Goal: Task Accomplishment & Management: Manage account settings

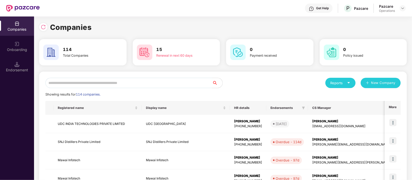
click at [86, 86] on input "text" at bounding box center [128, 83] width 167 height 10
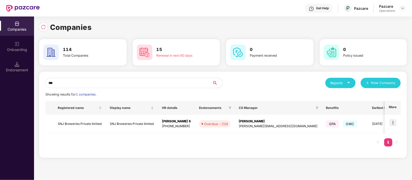
click at [86, 86] on input "***" at bounding box center [128, 83] width 167 height 10
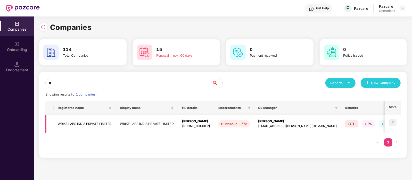
type input "**"
click at [68, 121] on td "WRIKE LABS INDIA PRIVATE LIMITED" at bounding box center [85, 124] width 62 height 18
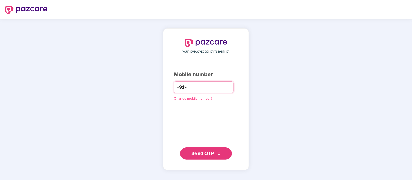
type input "**********"
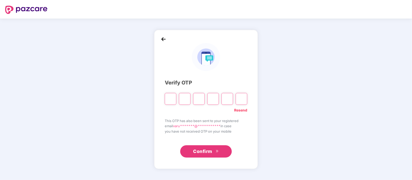
type input "*"
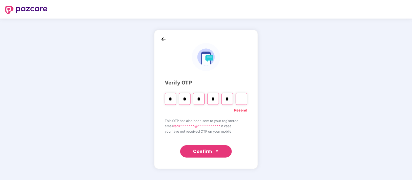
type input "*"
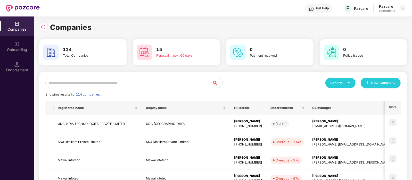
click at [117, 81] on input "text" at bounding box center [128, 83] width 167 height 10
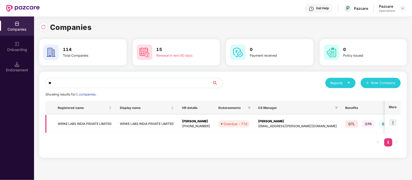
type input "**"
click at [87, 118] on td "WRIKE LABS INDIA PRIVATE LIMITED" at bounding box center [85, 124] width 62 height 18
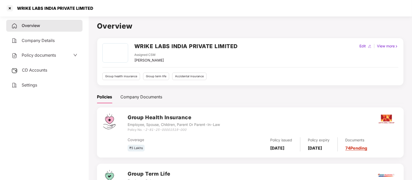
click at [51, 55] on span "Policy documents" at bounding box center [39, 55] width 34 height 5
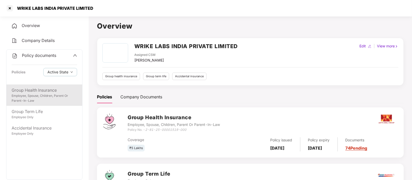
click at [41, 96] on div "Employee, Spouse, Children, Parent Or Parent-In-Law" at bounding box center [45, 99] width 66 height 10
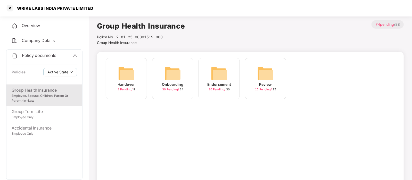
click at [271, 77] on img at bounding box center [265, 73] width 17 height 17
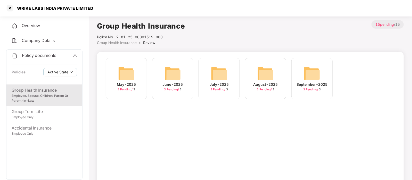
click at [310, 81] on img at bounding box center [312, 73] width 17 height 17
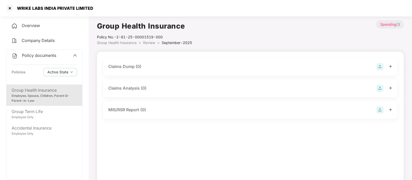
click at [38, 96] on div "Employee, Spouse, Children, Parent Or Parent-In-Law" at bounding box center [45, 99] width 66 height 10
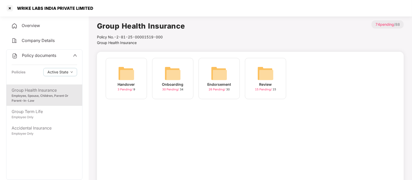
click at [203, 76] on div "Endorsement 26 Pending / 30" at bounding box center [219, 78] width 41 height 41
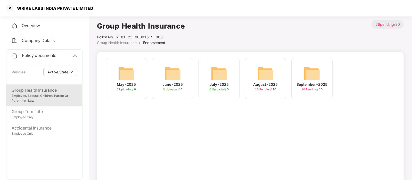
click at [302, 77] on div "September-2025 10 Pending / 10" at bounding box center [312, 78] width 41 height 41
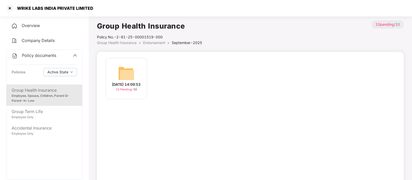
click at [134, 84] on div "[DATE] 14:09:53" at bounding box center [126, 85] width 29 height 6
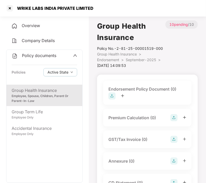
click at [111, 96] on img at bounding box center [111, 95] width 7 height 7
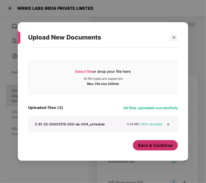
click at [149, 145] on span "Save & Continue" at bounding box center [155, 145] width 35 height 6
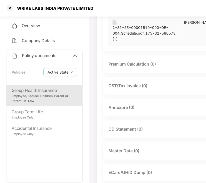
scroll to position [82, 0]
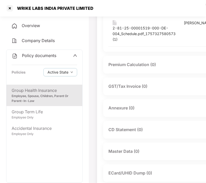
click at [161, 110] on div "Annexure (0)" at bounding box center [185, 107] width 155 height 7
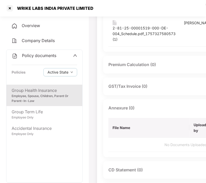
scroll to position [82, 64]
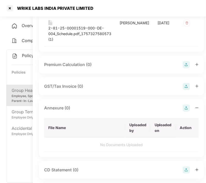
click at [183, 112] on img at bounding box center [186, 107] width 7 height 7
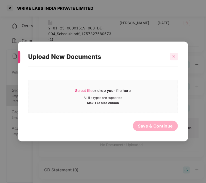
click at [173, 55] on icon "close" at bounding box center [174, 57] width 4 height 4
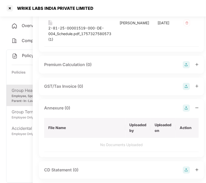
click at [183, 112] on img at bounding box center [186, 107] width 7 height 7
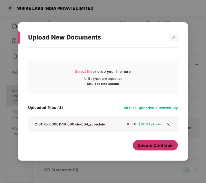
click at [167, 145] on span "Save & Continue" at bounding box center [155, 145] width 35 height 6
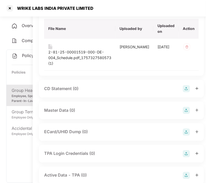
scroll to position [185, 64]
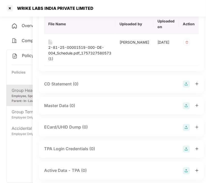
click at [183, 109] on img at bounding box center [186, 105] width 7 height 7
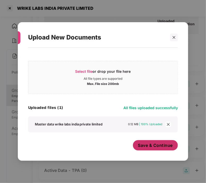
click at [161, 146] on span "Save & Continue" at bounding box center [155, 145] width 35 height 6
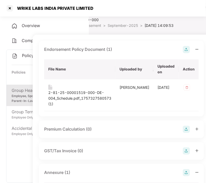
scroll to position [17, 64]
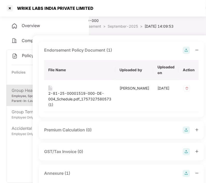
click at [183, 54] on div at bounding box center [191, 50] width 16 height 7
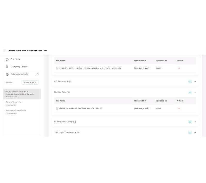
scroll to position [155, 0]
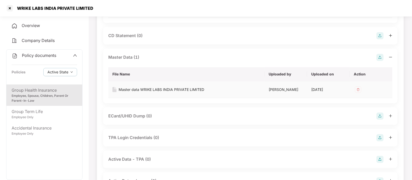
click at [357, 89] on img at bounding box center [358, 90] width 8 height 8
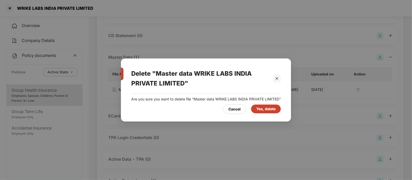
click at [267, 111] on div "Yes, delete" at bounding box center [265, 109] width 19 height 6
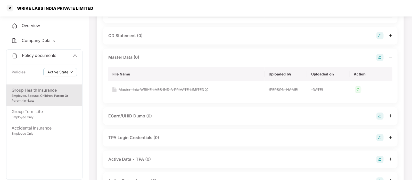
click at [380, 59] on img at bounding box center [380, 57] width 7 height 7
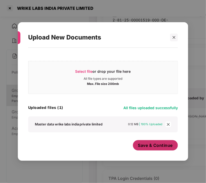
click at [142, 142] on button "Save & Continue" at bounding box center [155, 145] width 45 height 10
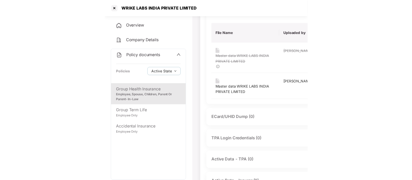
scroll to position [197, 0]
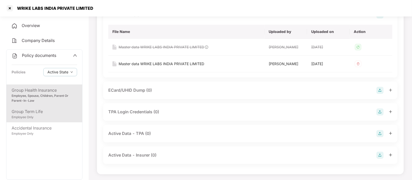
click at [44, 111] on div "Group Term Life" at bounding box center [45, 112] width 66 height 6
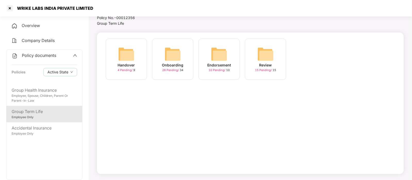
click at [210, 62] on div "Endorsement" at bounding box center [219, 65] width 24 height 6
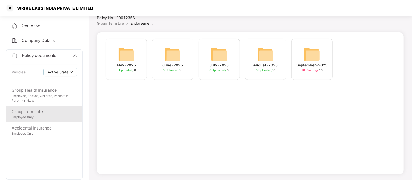
click at [268, 62] on div "August-2025" at bounding box center [266, 65] width 25 height 6
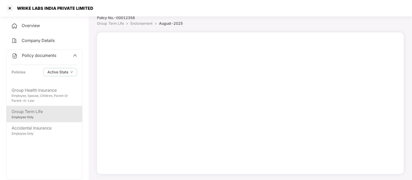
click at [169, 22] on span "August-2025" at bounding box center [171, 23] width 24 height 4
click at [33, 111] on div "Group Term Life" at bounding box center [45, 112] width 66 height 6
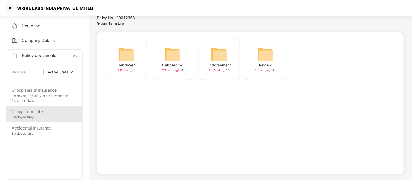
click at [232, 65] on div "Endorsement 10 Pending / 10" at bounding box center [219, 59] width 41 height 41
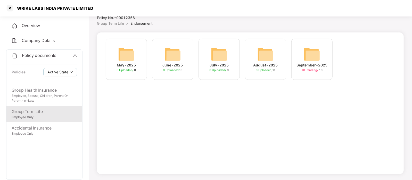
click at [316, 55] on img at bounding box center [312, 54] width 17 height 17
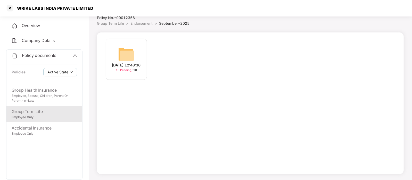
click at [133, 62] on div "[DATE] 12:48:36" at bounding box center [126, 65] width 29 height 6
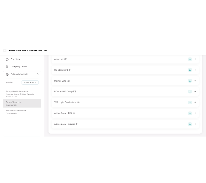
scroll to position [0, 0]
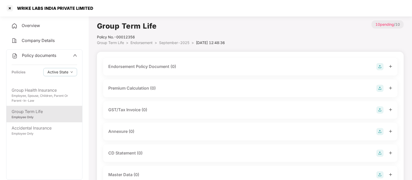
click at [157, 69] on div "Endorsement Policy Document (0)" at bounding box center [142, 66] width 68 height 6
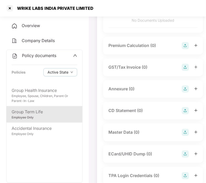
scroll to position [89, 0]
click at [184, 131] on img at bounding box center [185, 131] width 7 height 7
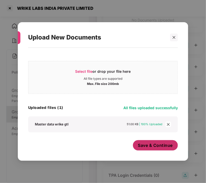
click at [151, 145] on span "Save & Continue" at bounding box center [155, 145] width 35 height 6
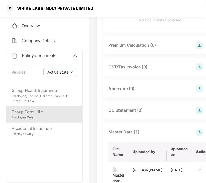
click at [196, 87] on img at bounding box center [199, 88] width 7 height 7
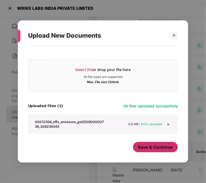
click at [150, 147] on span "Save & Continue" at bounding box center [155, 147] width 35 height 6
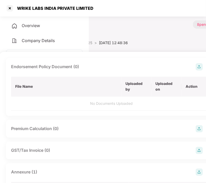
scroll to position [0, 98]
click at [195, 67] on img at bounding box center [198, 66] width 7 height 7
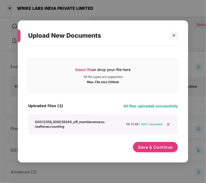
click at [168, 124] on icon "close" at bounding box center [168, 125] width 4 height 4
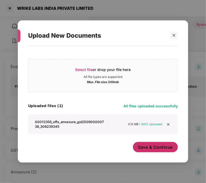
click at [160, 147] on span "Save & Continue" at bounding box center [155, 147] width 35 height 6
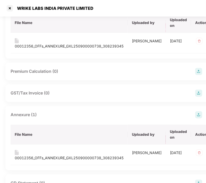
scroll to position [64, 98]
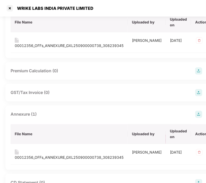
click at [195, 113] on img at bounding box center [198, 114] width 7 height 7
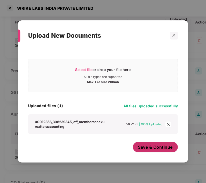
click at [152, 147] on span "Save & Continue" at bounding box center [155, 147] width 35 height 6
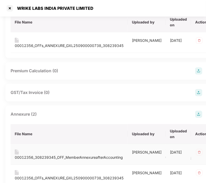
scroll to position [0, 98]
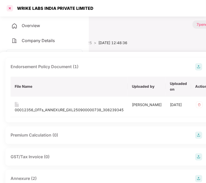
click at [8, 6] on div at bounding box center [10, 8] width 8 height 8
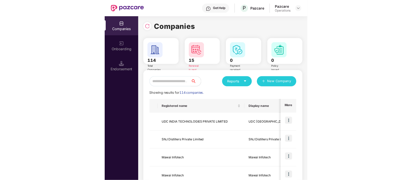
scroll to position [0, 0]
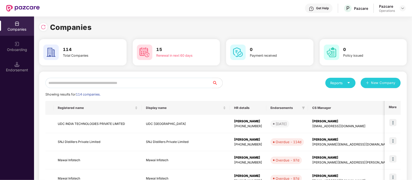
click at [96, 83] on input "text" at bounding box center [128, 83] width 167 height 10
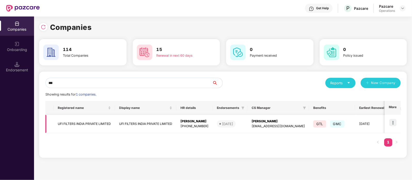
type input "***"
click at [88, 125] on td "UFI FILTERS INDIA PRIVATE LIMITED" at bounding box center [84, 124] width 61 height 18
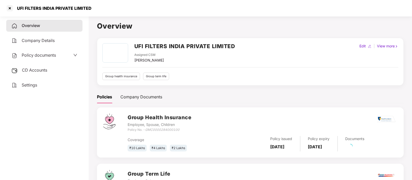
click at [35, 49] on div "Overview Company Details Policy documents CD Accounts Settings" at bounding box center [44, 55] width 76 height 71
click at [36, 52] on div "Policy documents" at bounding box center [44, 56] width 76 height 12
click at [37, 55] on span "Policy documents" at bounding box center [39, 55] width 34 height 5
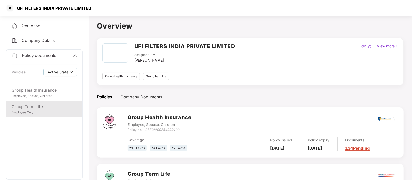
click at [39, 108] on div "Group Term Life" at bounding box center [45, 107] width 66 height 6
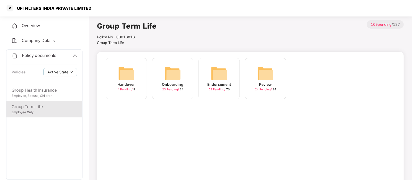
click at [216, 88] on span "58 Pending /" at bounding box center [218, 90] width 18 height 4
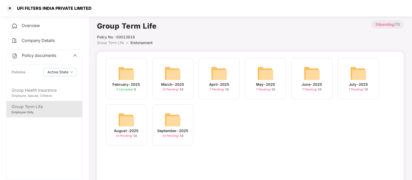
click at [174, 122] on img at bounding box center [173, 120] width 17 height 17
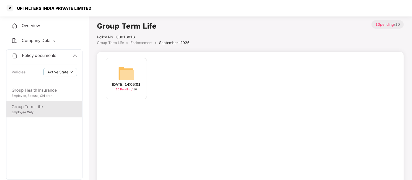
click at [132, 82] on div "[DATE] 14:05:01" at bounding box center [126, 85] width 29 height 6
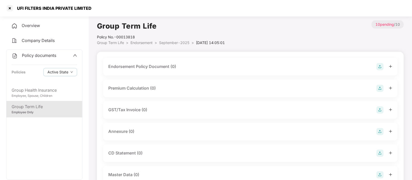
click at [157, 66] on div "Endorsement Policy Document (0)" at bounding box center [142, 66] width 68 height 6
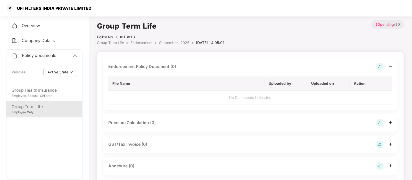
click at [379, 66] on img at bounding box center [380, 66] width 7 height 7
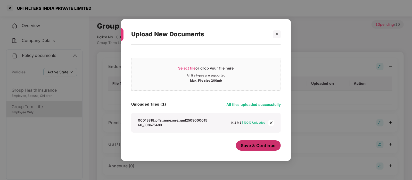
click at [260, 145] on span "Save & Continue" at bounding box center [258, 146] width 35 height 6
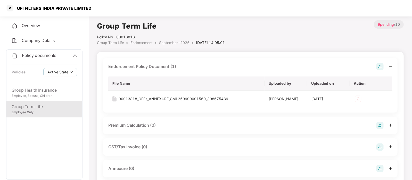
click at [379, 68] on img at bounding box center [380, 66] width 7 height 7
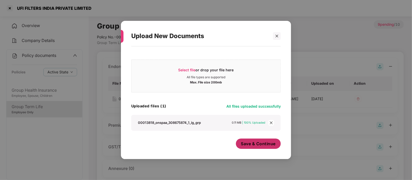
click at [255, 141] on span "Save & Continue" at bounding box center [258, 144] width 35 height 6
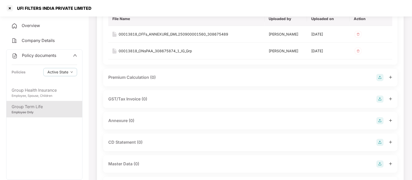
scroll to position [66, 0]
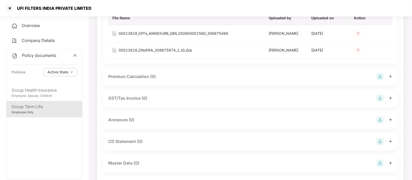
click at [149, 120] on div "Annexure (0)" at bounding box center [250, 120] width 284 height 7
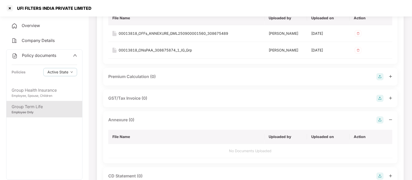
click at [381, 118] on img at bounding box center [380, 120] width 7 height 7
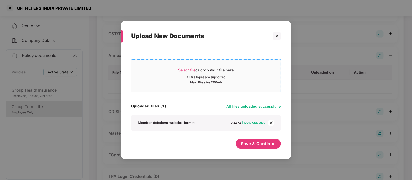
scroll to position [128, 0]
click at [249, 144] on span "Save & Continue" at bounding box center [258, 144] width 35 height 6
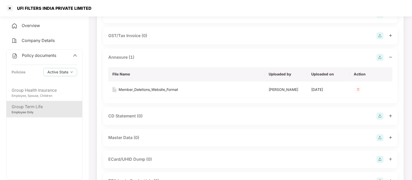
click at [381, 57] on img at bounding box center [380, 57] width 7 height 7
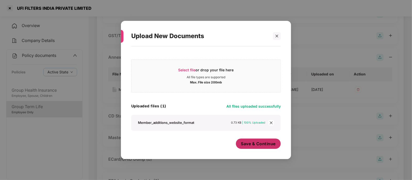
click at [254, 142] on span "Save & Continue" at bounding box center [258, 144] width 35 height 6
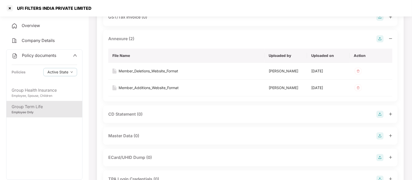
scroll to position [151, 0]
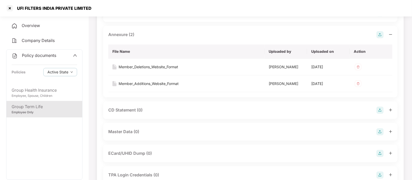
click at [378, 130] on img at bounding box center [380, 131] width 7 height 7
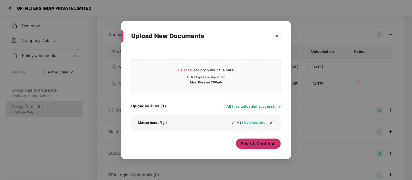
click at [249, 141] on span "Save & Continue" at bounding box center [258, 144] width 35 height 6
